Goal: Task Accomplishment & Management: Manage account settings

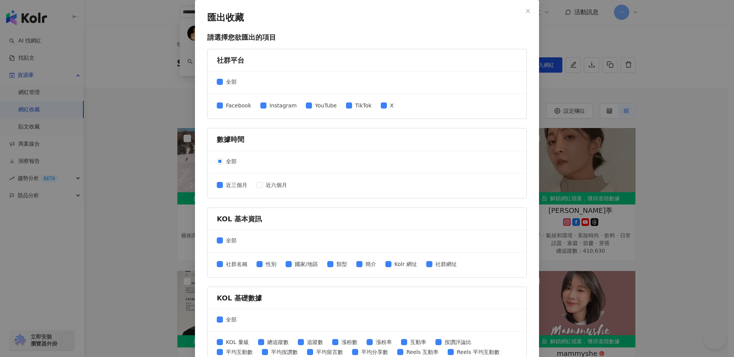
click at [576, 42] on div "匯出收藏 請選擇您欲匯出的項目 社群平台 全部 Facebook Instagram YouTube TikTok X 數據時間 全部 近三個月 近六個月 K…" at bounding box center [367, 178] width 734 height 357
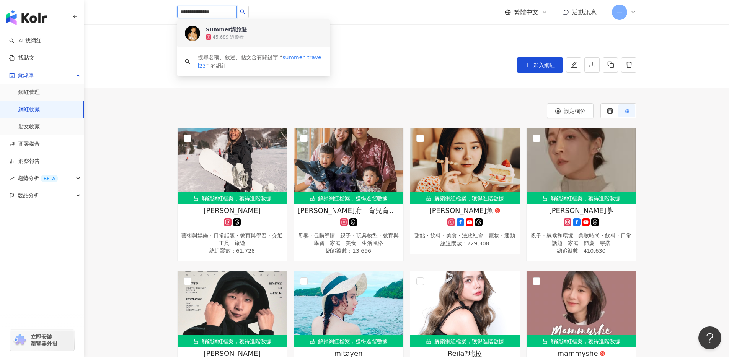
drag, startPoint x: 225, startPoint y: 13, endPoint x: 157, endPoint y: 13, distance: 67.7
click at [157, 13] on header "**********" at bounding box center [406, 12] width 645 height 25
paste input "search"
type input "*********"
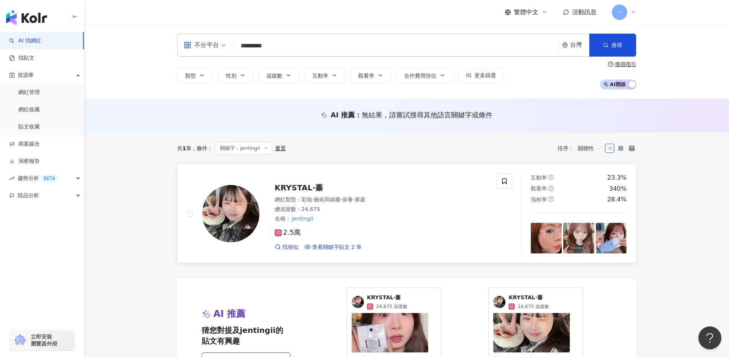
click at [306, 187] on span "KRYSTAL·蓁" at bounding box center [299, 187] width 49 height 9
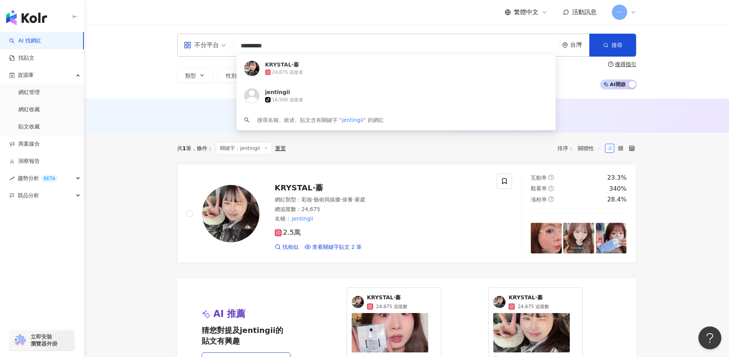
drag, startPoint x: 295, startPoint y: 48, endPoint x: 236, endPoint y: 46, distance: 58.2
click at [236, 46] on input "*********" at bounding box center [395, 46] width 319 height 15
click at [478, 149] on div "共 1 筆 條件 ： 關鍵字：jentingii 重置 排序： 關聯性" at bounding box center [406, 148] width 459 height 13
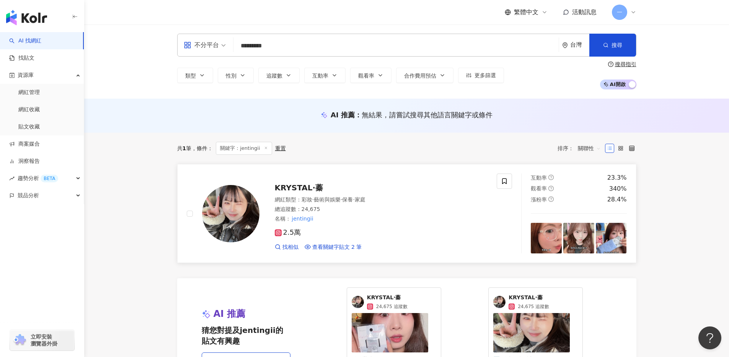
click at [509, 190] on div at bounding box center [504, 214] width 15 height 80
click at [507, 184] on icon at bounding box center [504, 181] width 7 height 7
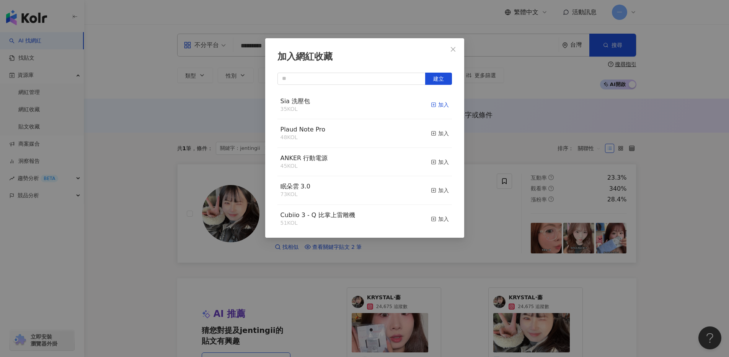
click at [433, 106] on div "加入" at bounding box center [440, 105] width 18 height 8
click at [453, 50] on icon "close" at bounding box center [453, 49] width 5 height 5
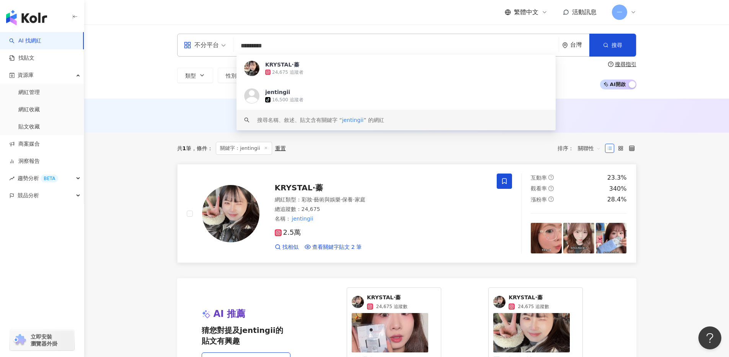
drag, startPoint x: 283, startPoint y: 49, endPoint x: 221, endPoint y: 49, distance: 61.6
click at [221, 49] on div "不分平台 ********* 台灣 搜尋 https://www.tiktok.com/@jentingii keyword KRYSTAL·蓁 24,675…" at bounding box center [406, 45] width 459 height 23
paste input "*"
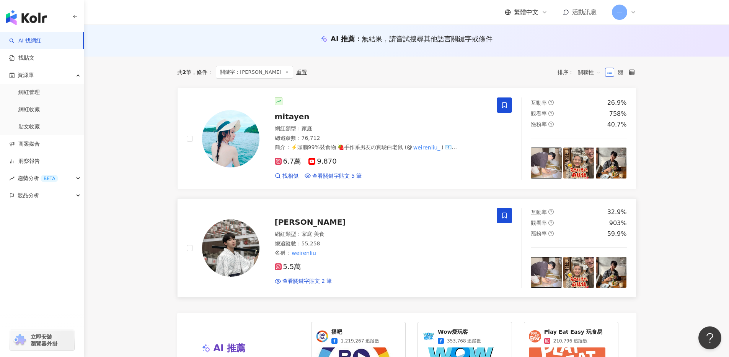
scroll to position [75, 0]
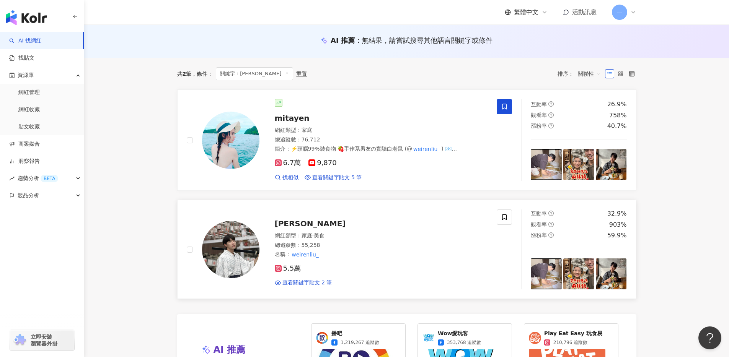
click at [287, 221] on span "Weiren Liu" at bounding box center [310, 223] width 71 height 9
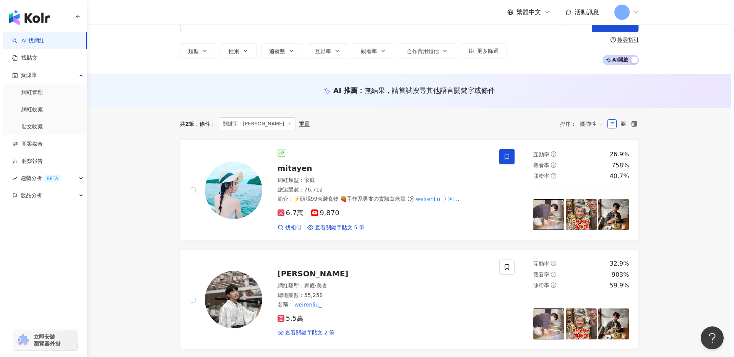
scroll to position [0, 0]
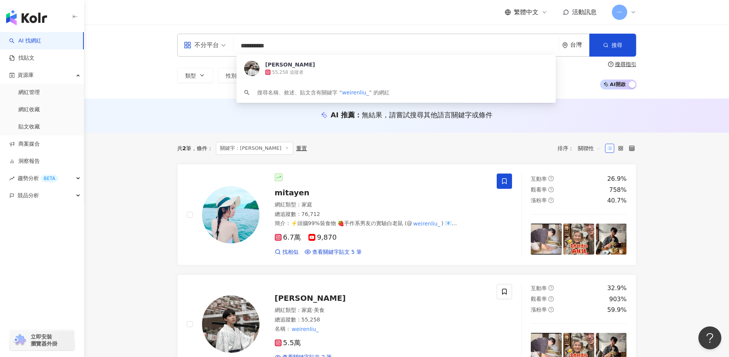
drag, startPoint x: 287, startPoint y: 47, endPoint x: 228, endPoint y: 47, distance: 58.5
click at [216, 47] on div "**********" at bounding box center [406, 45] width 459 height 23
paste input "**"
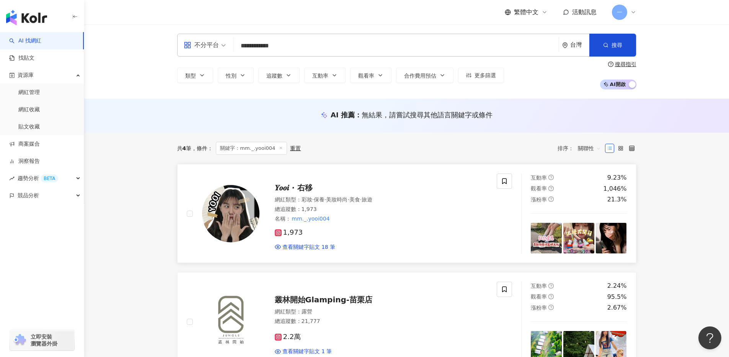
click at [293, 187] on span "𝒀𝒐𝒐𝒊 · 右移" at bounding box center [294, 187] width 38 height 9
click at [301, 190] on span "𝒀𝒐𝒐𝒊 · 右移" at bounding box center [294, 187] width 38 height 9
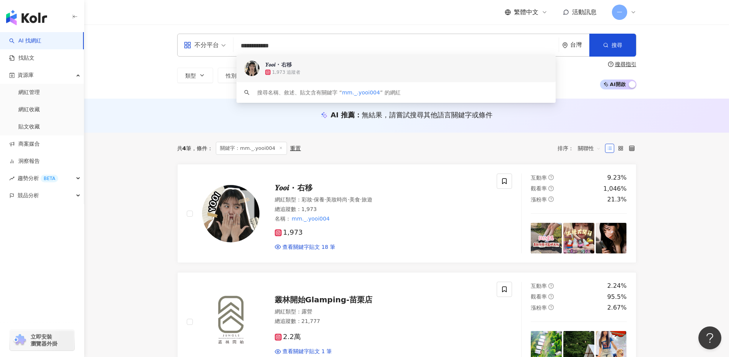
drag, startPoint x: 288, startPoint y: 44, endPoint x: 239, endPoint y: 42, distance: 49.0
click at [239, 42] on input "**********" at bounding box center [395, 46] width 319 height 15
paste input "*"
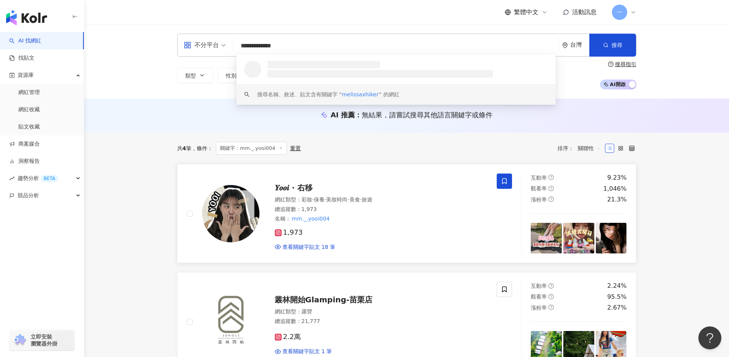
type input "**********"
click at [509, 181] on span at bounding box center [504, 181] width 15 height 15
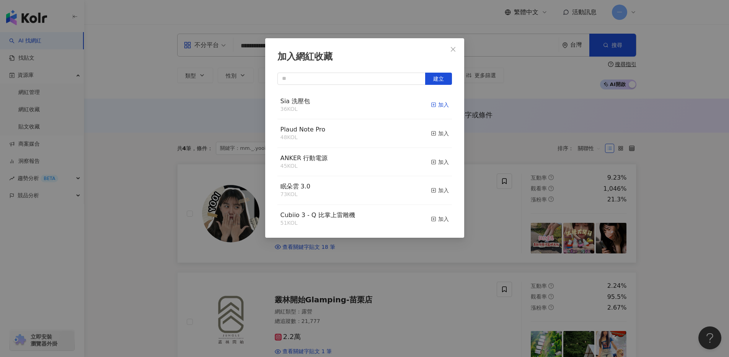
click at [431, 107] on div "加入" at bounding box center [440, 105] width 18 height 8
click at [452, 48] on icon "close" at bounding box center [453, 49] width 5 height 5
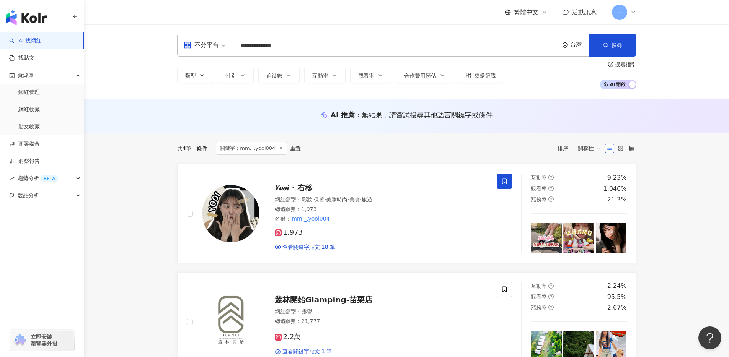
click at [295, 48] on input "**********" at bounding box center [395, 46] width 319 height 15
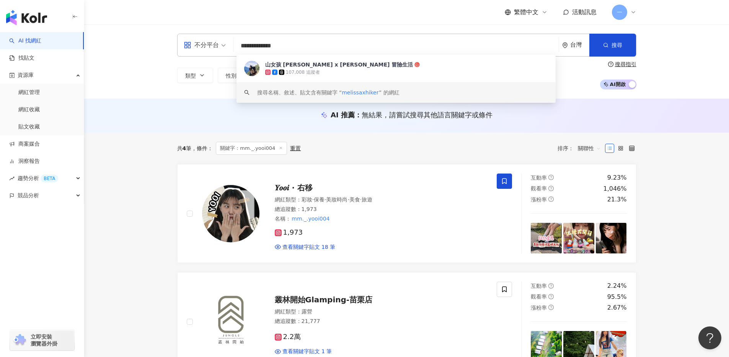
drag, startPoint x: 305, startPoint y: 45, endPoint x: 224, endPoint y: 44, distance: 80.7
click at [224, 44] on div "**********" at bounding box center [406, 45] width 459 height 23
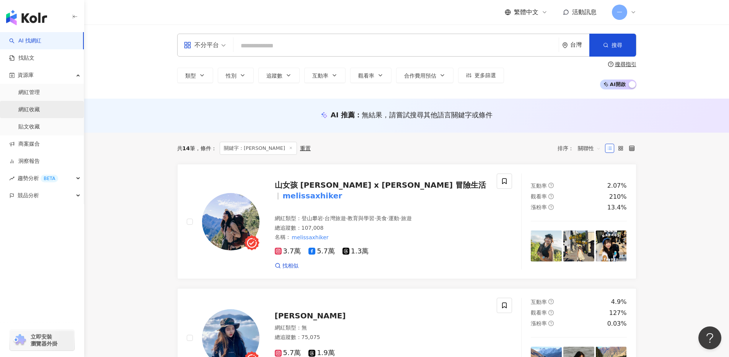
click at [38, 108] on link "網紅收藏" at bounding box center [28, 110] width 21 height 8
click at [40, 92] on link "網紅管理" at bounding box center [28, 93] width 21 height 8
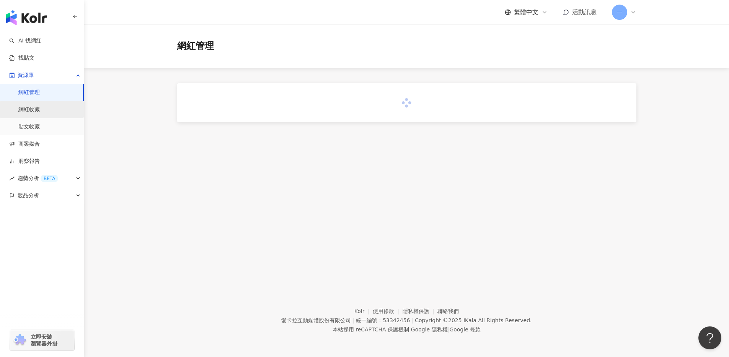
click at [40, 107] on link "網紅收藏" at bounding box center [28, 110] width 21 height 8
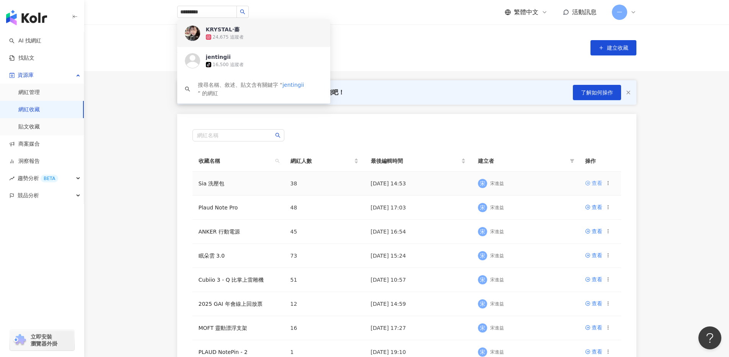
click at [589, 184] on icon at bounding box center [587, 183] width 5 height 5
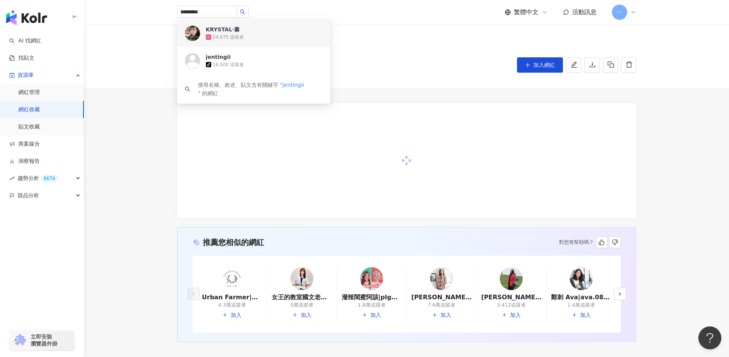
click at [414, 88] on div "推薦您相似的網紅 對您有幫助嗎？ Urban Farmer|城市小農|urbanfarmertw 4.3萬追蹤者 加入 女王的教室國文老師 陳怡嘉|JiaJi…" at bounding box center [406, 215] width 645 height 254
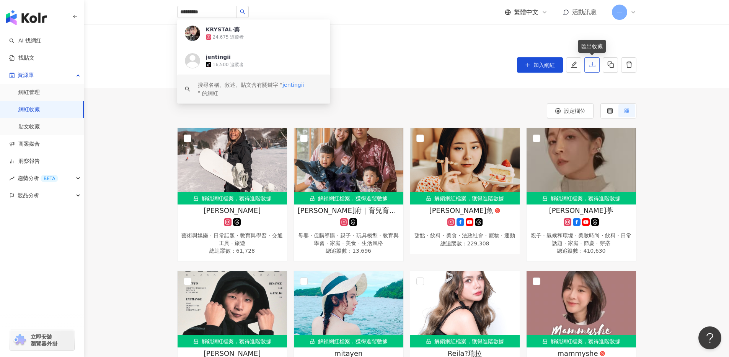
click at [593, 65] on icon "download" at bounding box center [592, 64] width 7 height 7
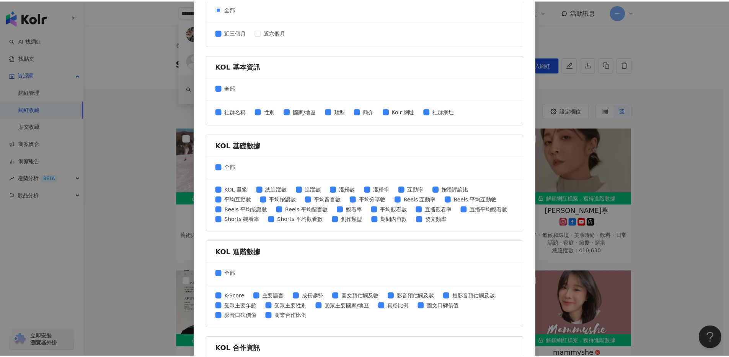
scroll to position [237, 0]
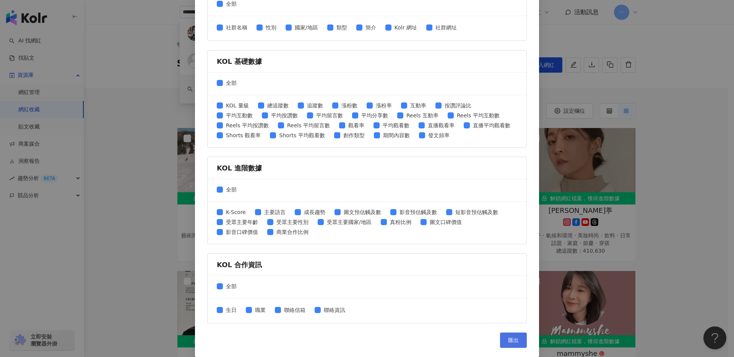
click at [511, 335] on button "匯出" at bounding box center [513, 340] width 27 height 15
click at [663, 98] on div "匯出收藏 請選擇您欲匯出的項目 社群平台 全部 Facebook Instagram YouTube TikTok X 數據時間 全部 近三個月 近六個月 K…" at bounding box center [367, 178] width 734 height 357
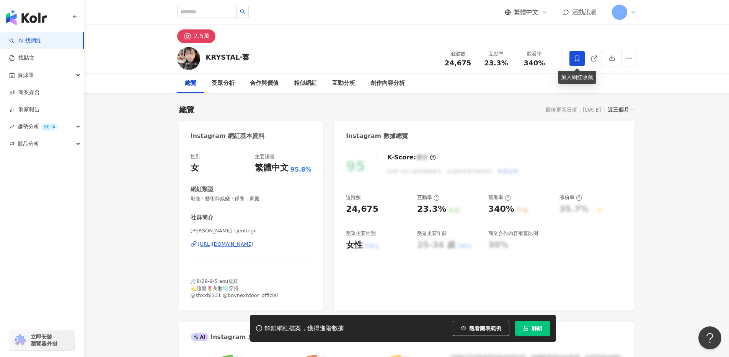
click at [582, 54] on span at bounding box center [576, 58] width 15 height 15
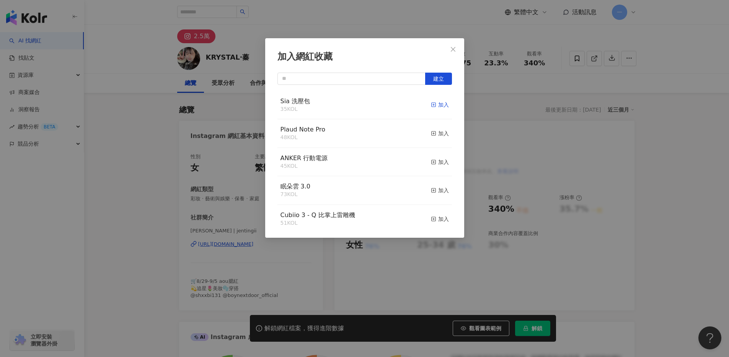
click at [431, 106] on div "加入" at bounding box center [440, 105] width 18 height 8
click at [453, 46] on icon "close" at bounding box center [453, 49] width 6 height 6
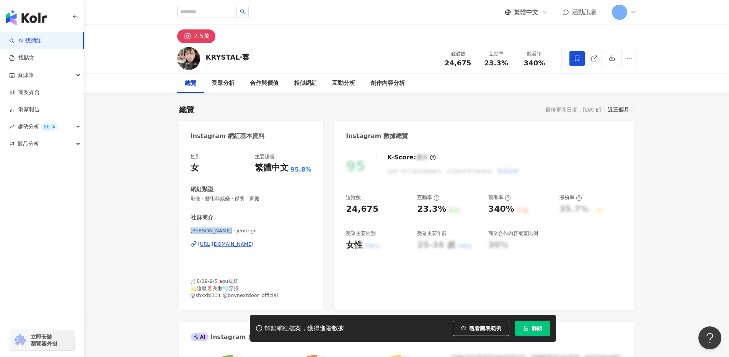
drag, startPoint x: 223, startPoint y: 231, endPoint x: 186, endPoint y: 231, distance: 37.1
click at [186, 231] on div "性別 女 主要語言 繁體中文 95.8% 網紅類型 彩妝 · 藝術與娛樂 · 保養 · 家庭 社群簡介 蓁 | jentingii https://www.i…" at bounding box center [251, 228] width 144 height 165
copy span "蓁 | jentingii"
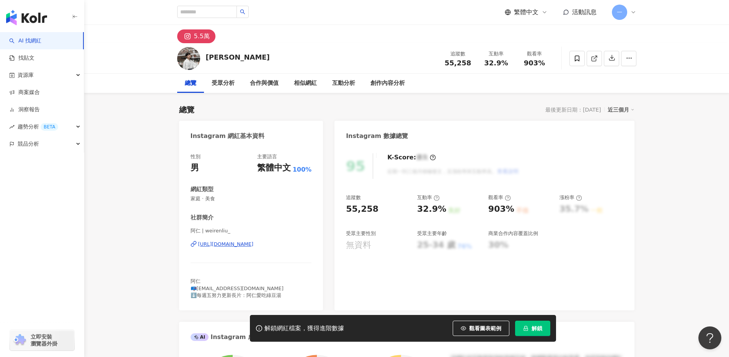
scroll to position [2, 0]
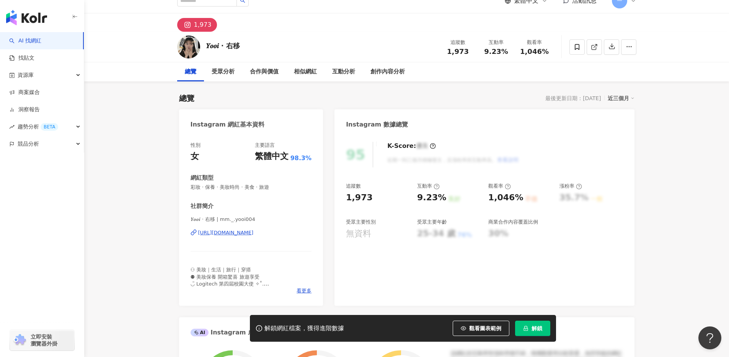
scroll to position [13, 0]
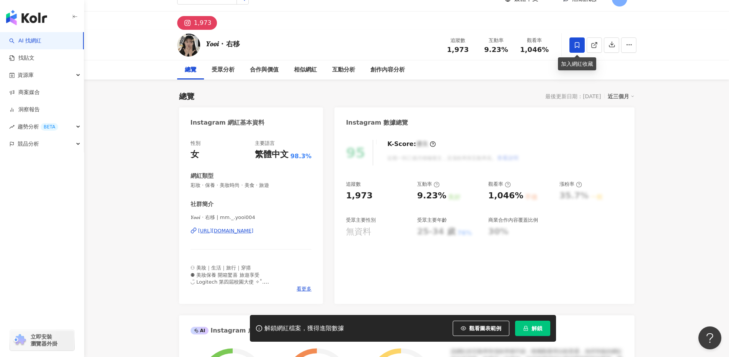
click at [580, 42] on icon at bounding box center [576, 45] width 7 height 7
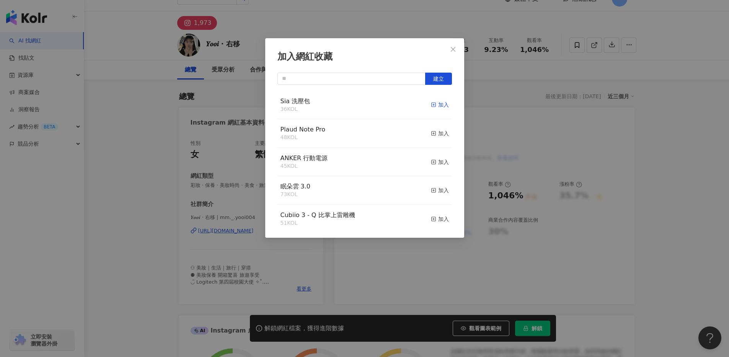
click at [435, 104] on div "加入" at bounding box center [440, 105] width 18 height 8
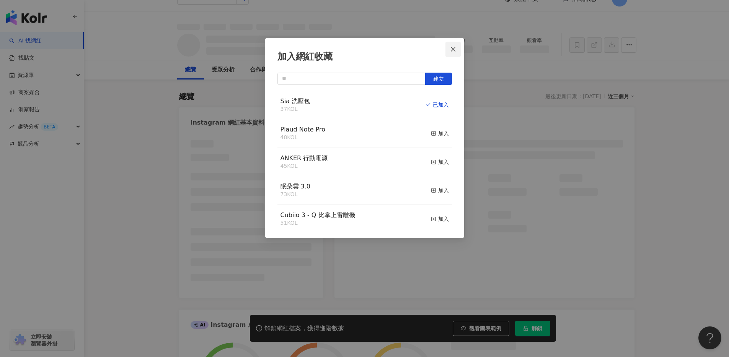
click at [455, 48] on icon "close" at bounding box center [453, 49] width 6 height 6
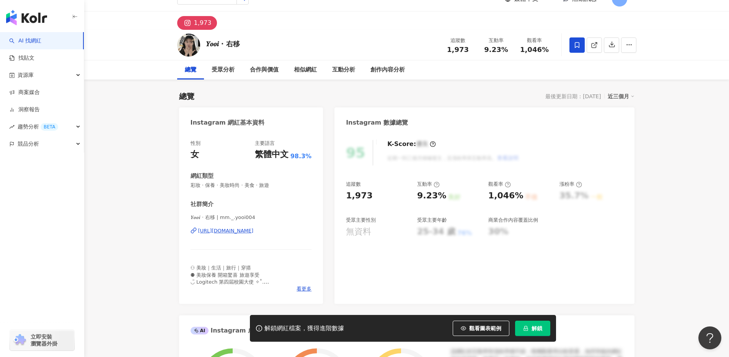
scroll to position [0, 0]
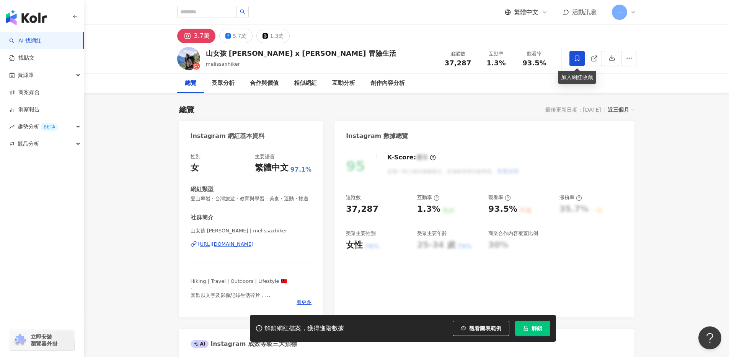
click at [570, 60] on span at bounding box center [576, 58] width 15 height 15
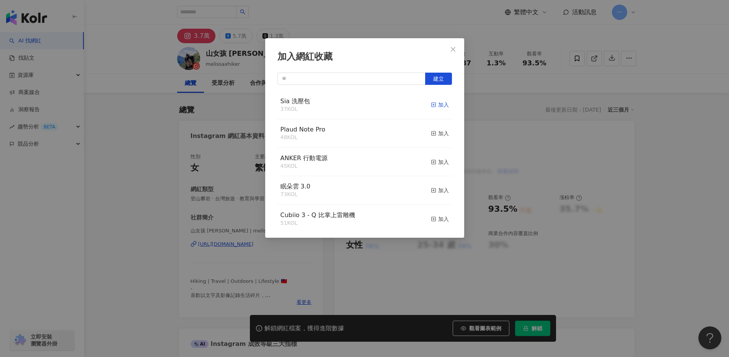
click at [431, 106] on icon "button" at bounding box center [433, 104] width 5 height 5
click at [453, 49] on icon "close" at bounding box center [453, 49] width 6 height 6
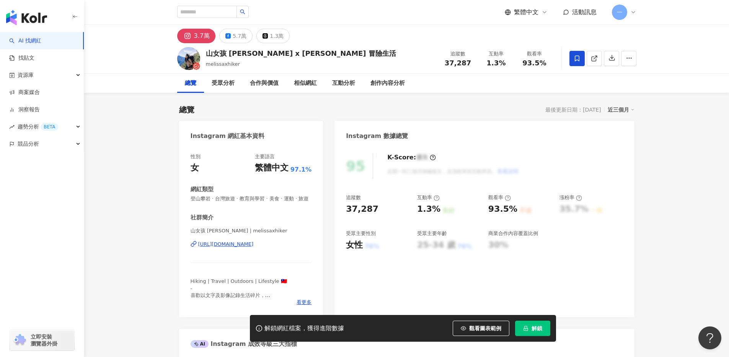
click at [231, 37] on div "加入網紅收藏 建立 Sia 洗壓包 38 KOL 已加入 Plaud Note Pro 48 KOL 加入 ANKER 行動電源 45 KOL 加入 眠朵雲 …" at bounding box center [364, 178] width 729 height 357
click at [234, 37] on div "5.7萬" at bounding box center [240, 36] width 14 height 11
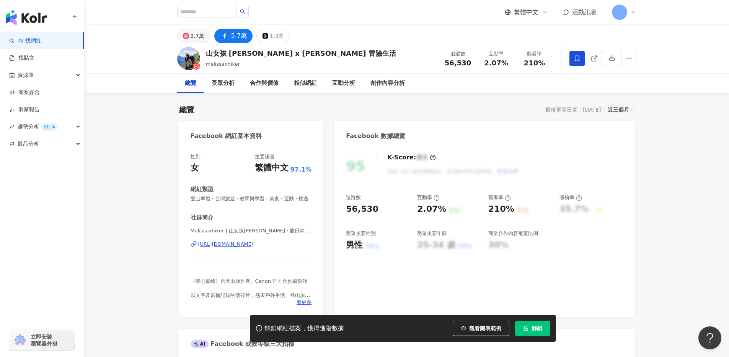
click at [199, 36] on div "3.7萬" at bounding box center [197, 36] width 14 height 11
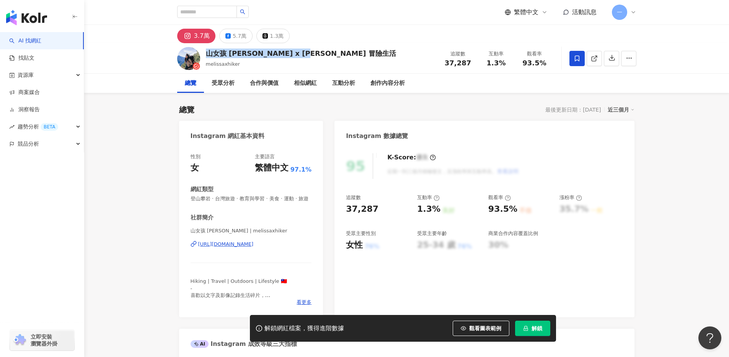
copy div "山女孩 [PERSON_NAME] x [PERSON_NAME] 冒險生活"
drag, startPoint x: 317, startPoint y: 54, endPoint x: 205, endPoint y: 50, distance: 112.1
click at [205, 50] on div "山女孩 Melissa x Mao 冒險生活 melissaxhiker 追蹤數 37,287 互動率 1.3% 觀看率 93.5%" at bounding box center [407, 58] width 490 height 30
click at [230, 38] on button "5.7萬" at bounding box center [235, 36] width 33 height 15
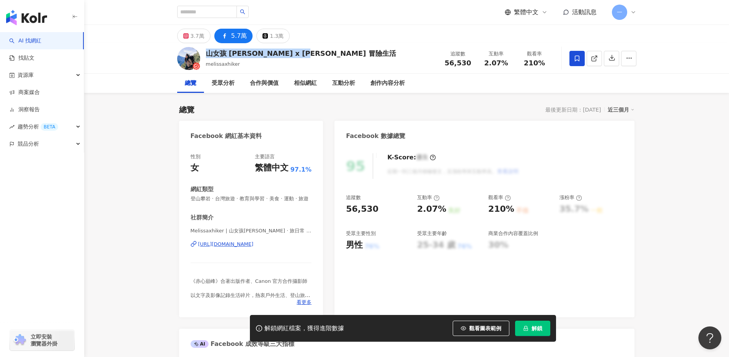
click at [254, 248] on div "https://www.facebook.com/428772164247386" at bounding box center [225, 244] width 55 height 7
click at [185, 37] on icon at bounding box center [185, 35] width 3 height 3
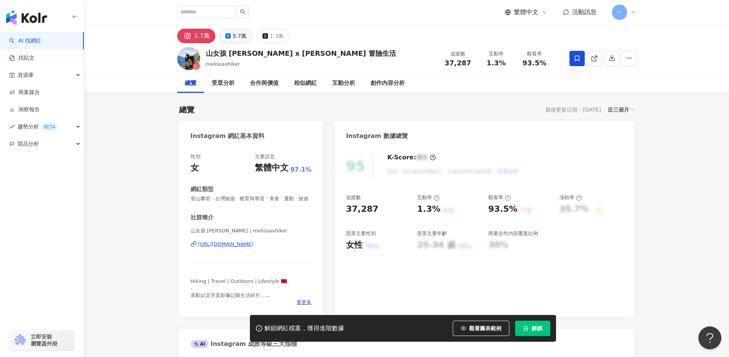
click at [235, 33] on div "5.7萬" at bounding box center [240, 36] width 14 height 11
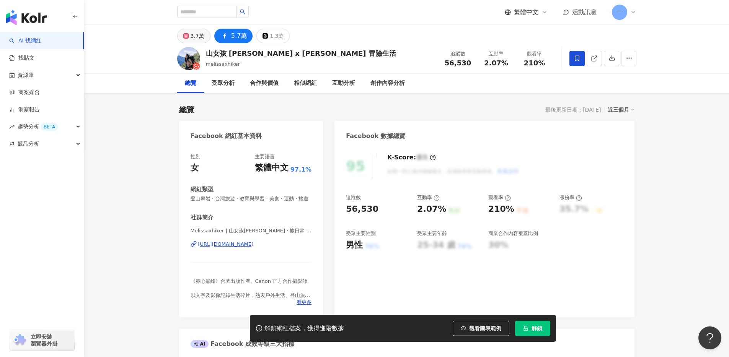
click at [190, 36] on div "3.7萬" at bounding box center [197, 36] width 14 height 11
